Goal: Find specific page/section: Find specific page/section

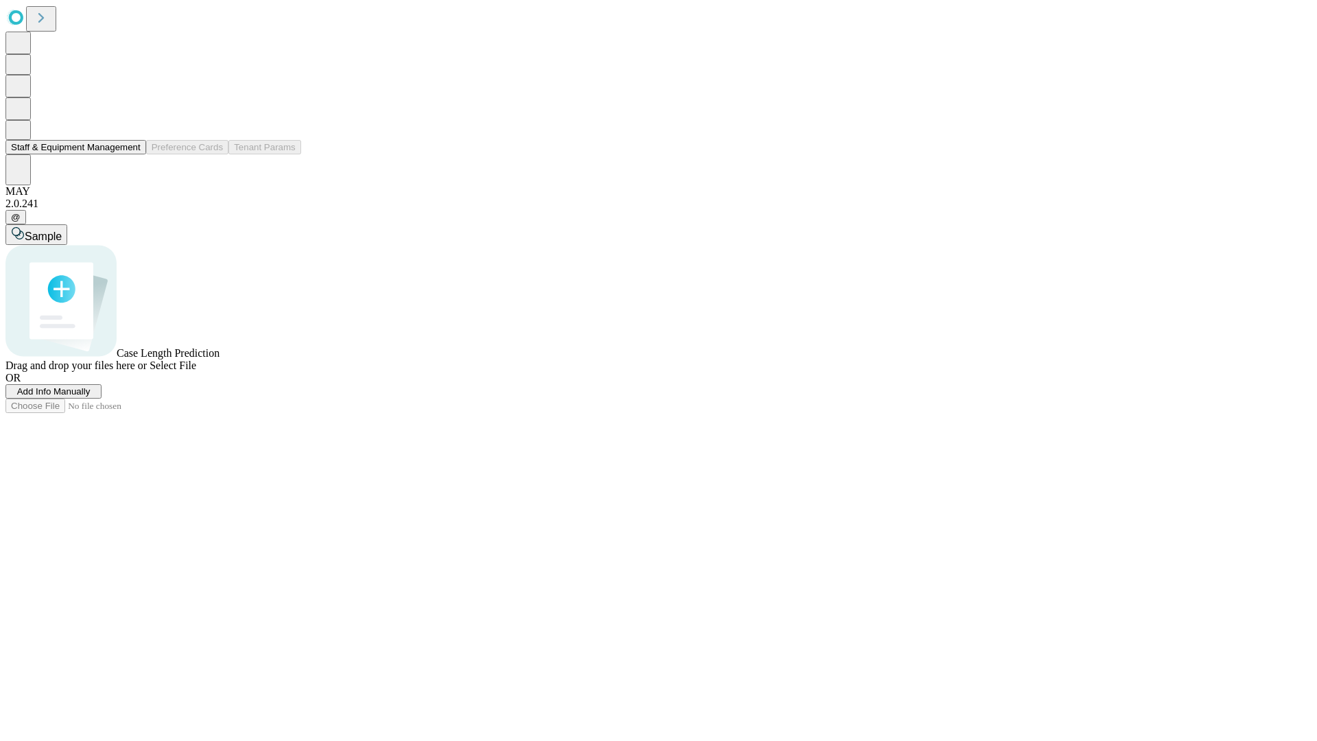
click at [131, 154] on button "Staff & Equipment Management" at bounding box center [75, 147] width 141 height 14
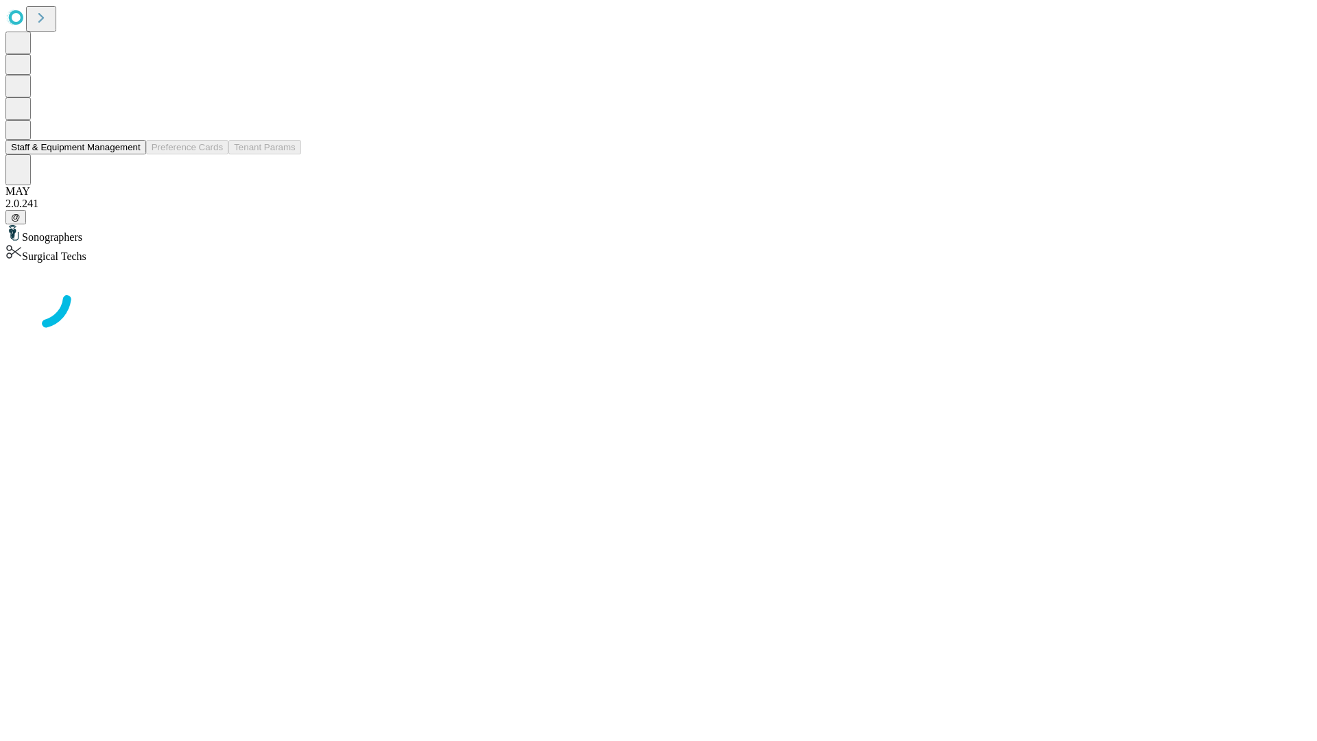
click at [131, 154] on button "Staff & Equipment Management" at bounding box center [75, 147] width 141 height 14
